Goal: Navigation & Orientation: Go to known website

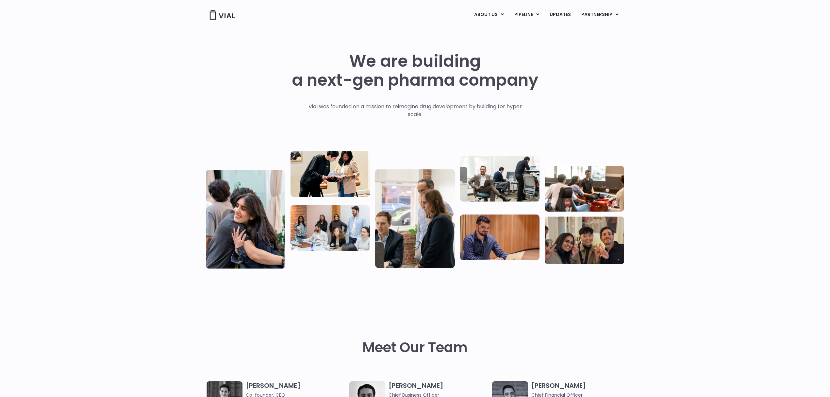
click at [220, 16] on img at bounding box center [222, 15] width 26 height 10
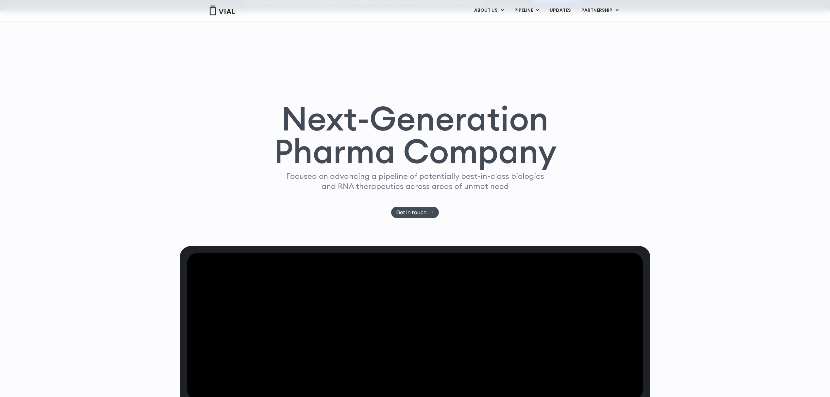
scroll to position [43, 0]
